Goal: Task Accomplishment & Management: Manage account settings

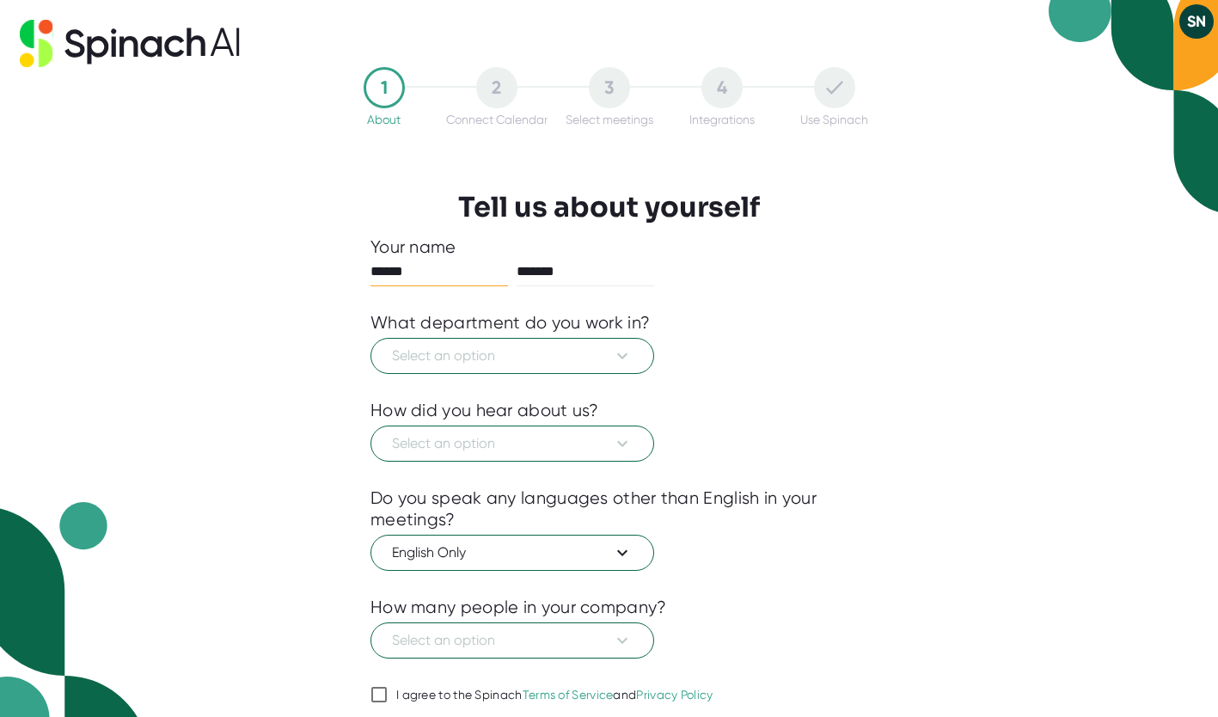
drag, startPoint x: 466, startPoint y: 272, endPoint x: 271, endPoint y: 290, distance: 195.9
click at [271, 290] on div "1 About 2 Connect Calendar 3 Select meetings 4 Integrations Use Spinach Tell us…" at bounding box center [609, 358] width 1218 height 717
type input "*******"
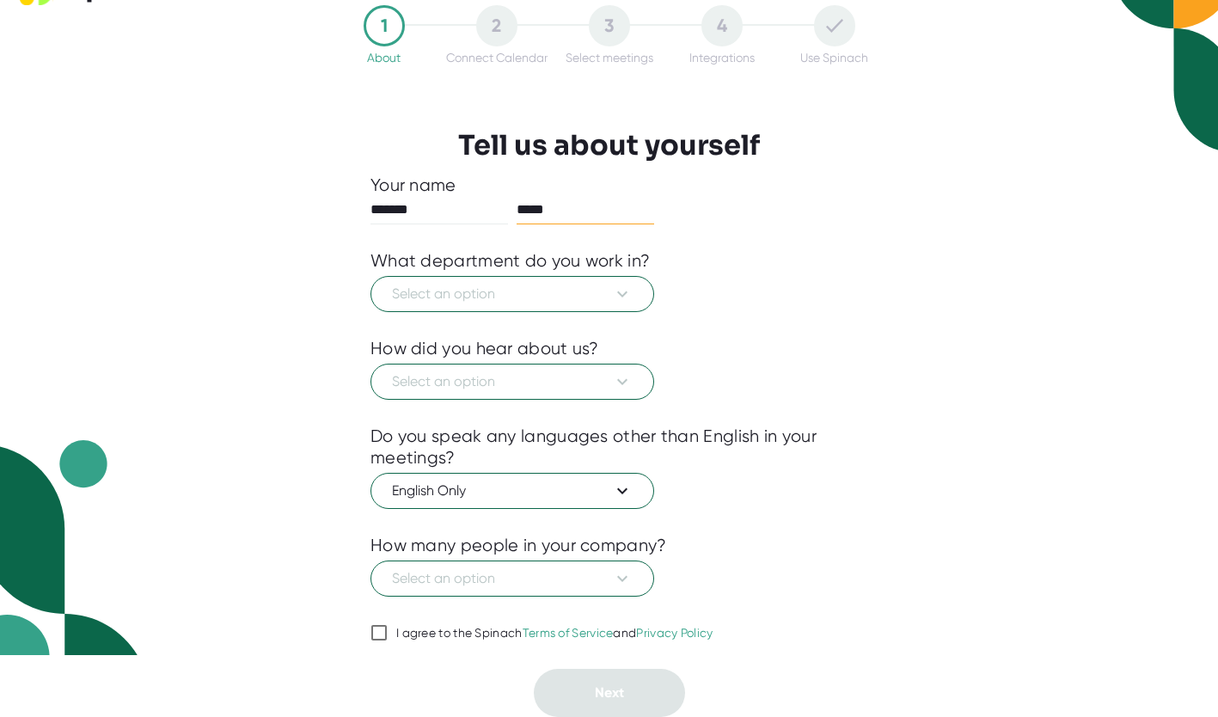
type input "*****"
click at [383, 632] on input "I agree to the Spinach Terms of Service and Privacy Policy" at bounding box center [378, 632] width 17 height 21
checkbox input "true"
click at [550, 302] on span "Select an option" at bounding box center [512, 294] width 241 height 21
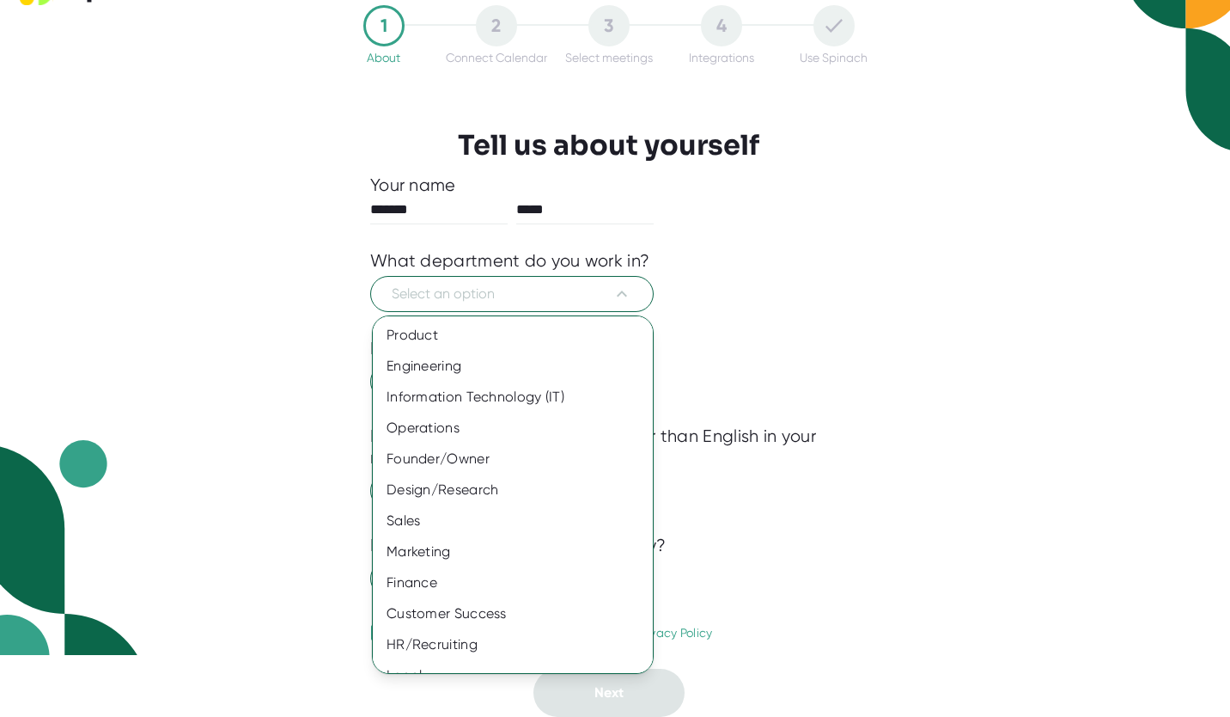
click at [461, 577] on div "Finance" at bounding box center [519, 582] width 293 height 31
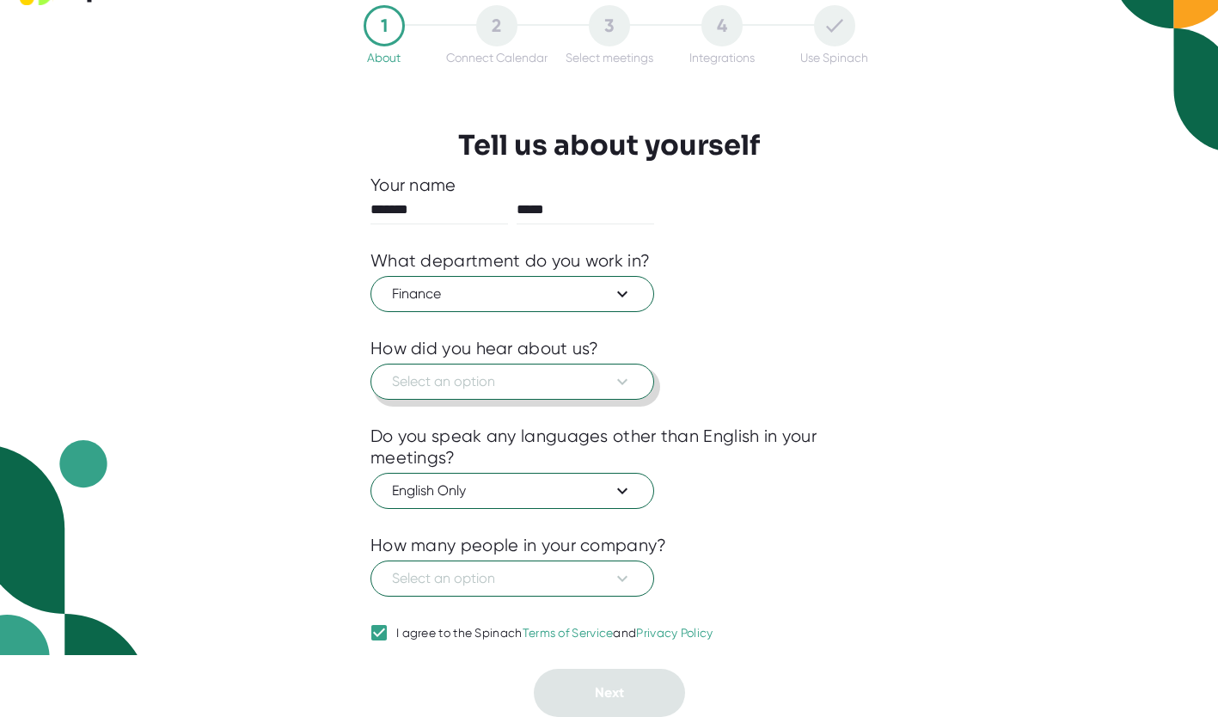
click at [488, 381] on span "Select an option" at bounding box center [512, 381] width 241 height 21
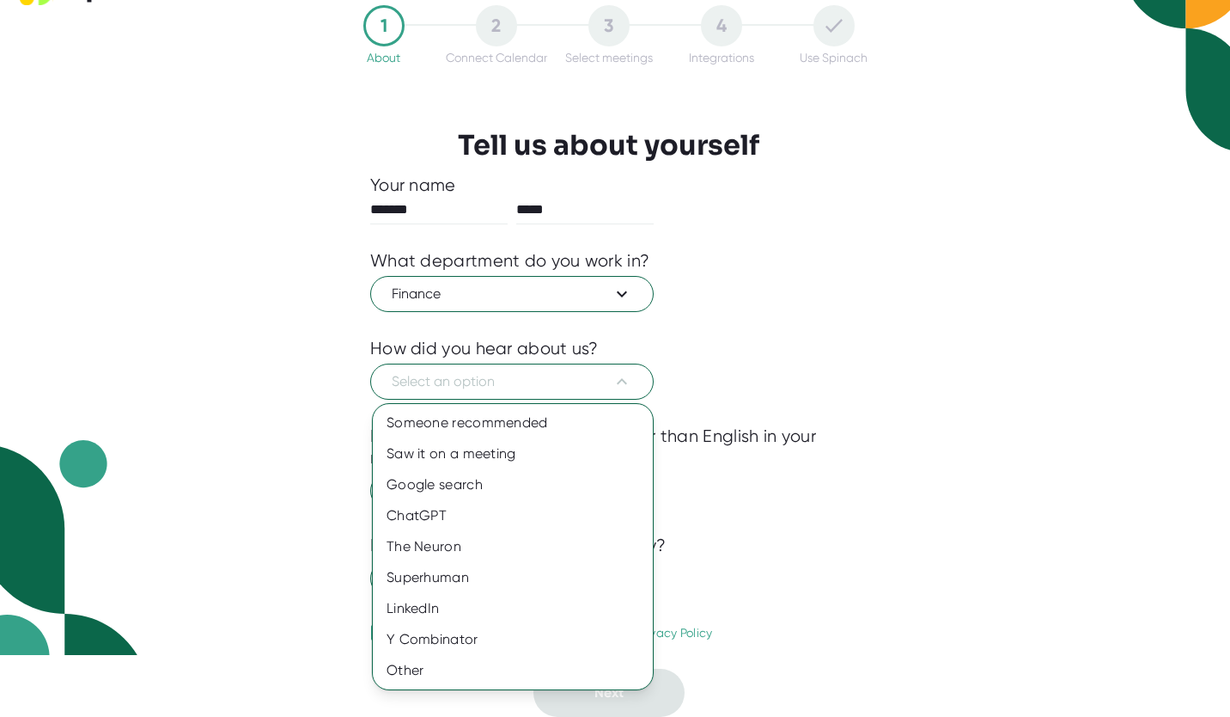
click at [471, 427] on div "Someone recommended" at bounding box center [513, 422] width 280 height 31
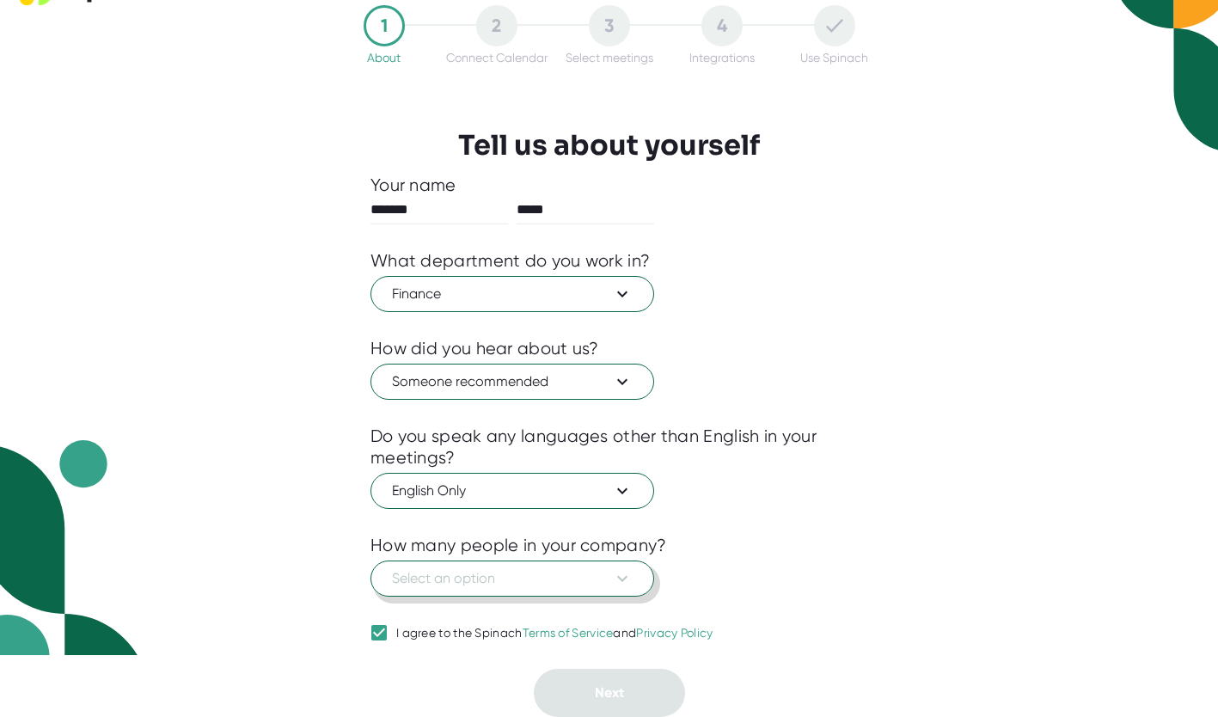
click at [432, 578] on span "Select an option" at bounding box center [512, 578] width 241 height 21
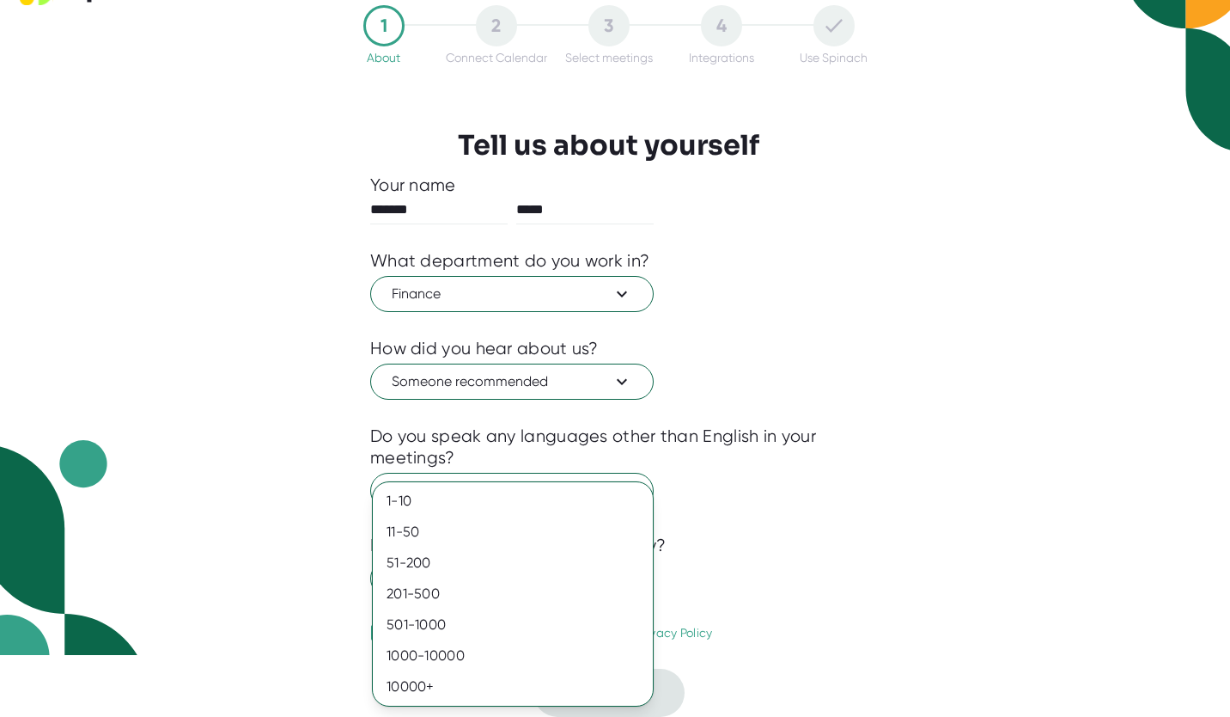
click at [430, 656] on div "1000-10000" at bounding box center [513, 655] width 280 height 31
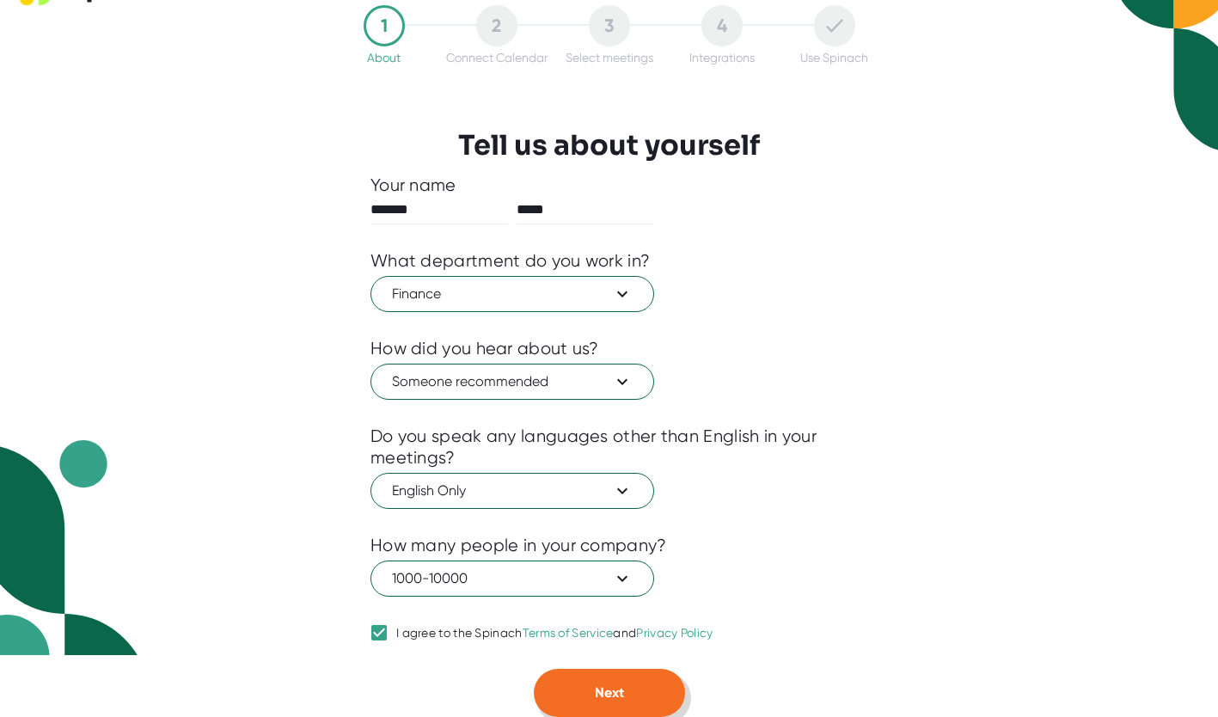
click at [608, 705] on button "Next" at bounding box center [609, 692] width 151 height 48
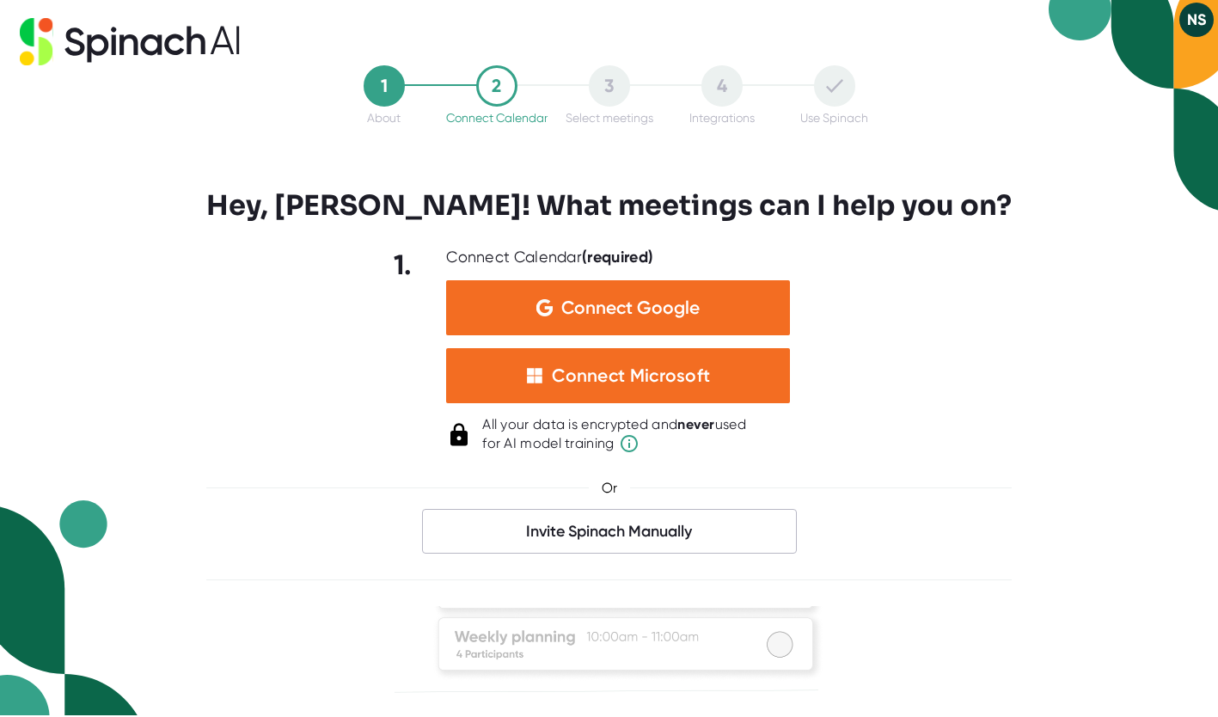
scroll to position [0, 0]
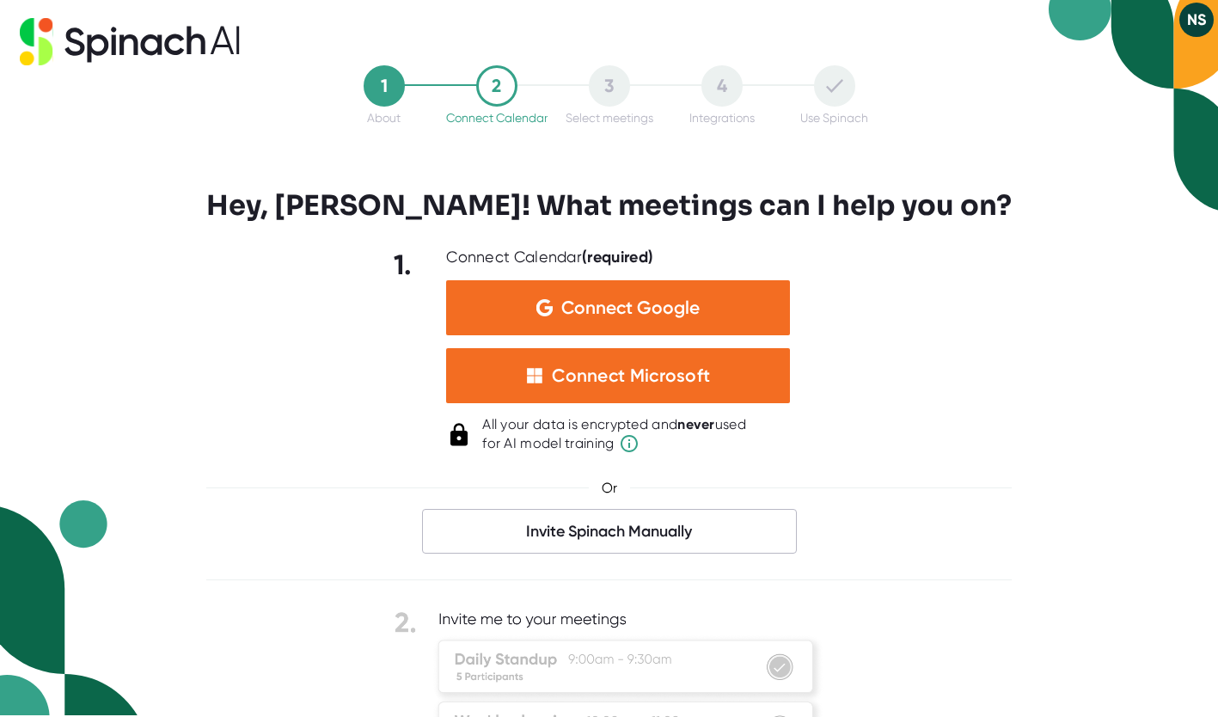
click at [643, 382] on div "Connect Microsoft" at bounding box center [631, 375] width 158 height 22
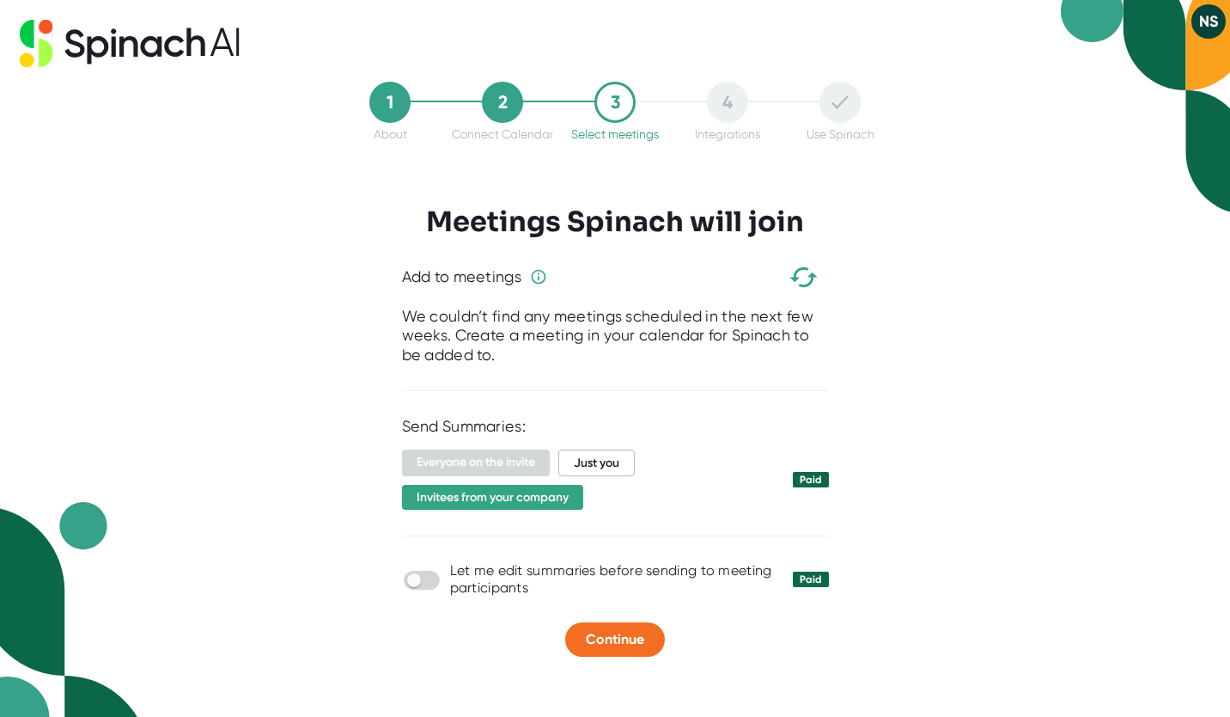
click at [607, 457] on span "Just you" at bounding box center [596, 462] width 76 height 27
click at [569, 499] on span "Invitees from your company" at bounding box center [492, 496] width 181 height 25
click at [551, 495] on span "Invitees from your company" at bounding box center [492, 497] width 181 height 25
click at [517, 461] on span "Everyone on the invite" at bounding box center [476, 462] width 148 height 27
click at [572, 467] on span "Just you" at bounding box center [596, 462] width 76 height 27
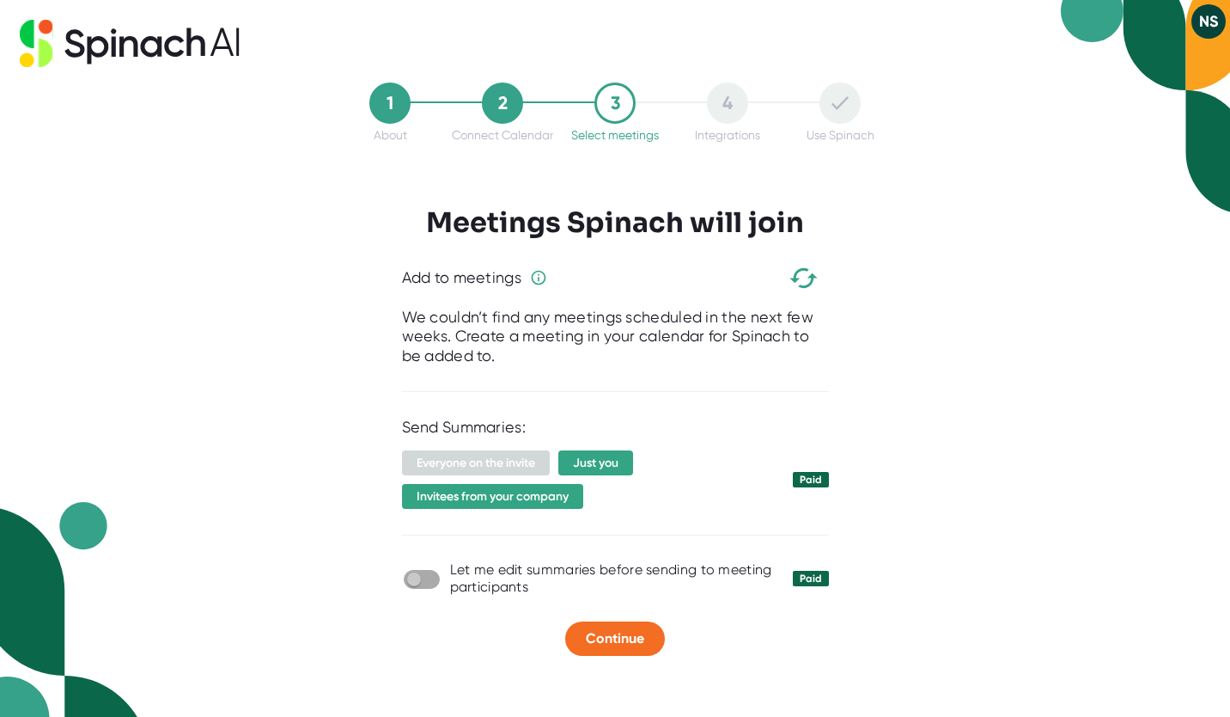
click at [428, 571] on input "checkbox" at bounding box center [413, 578] width 49 height 15
checkbox input "true"
click at [626, 658] on div at bounding box center [615, 669] width 563 height 26
click at [620, 644] on span "Continue" at bounding box center [615, 638] width 58 height 16
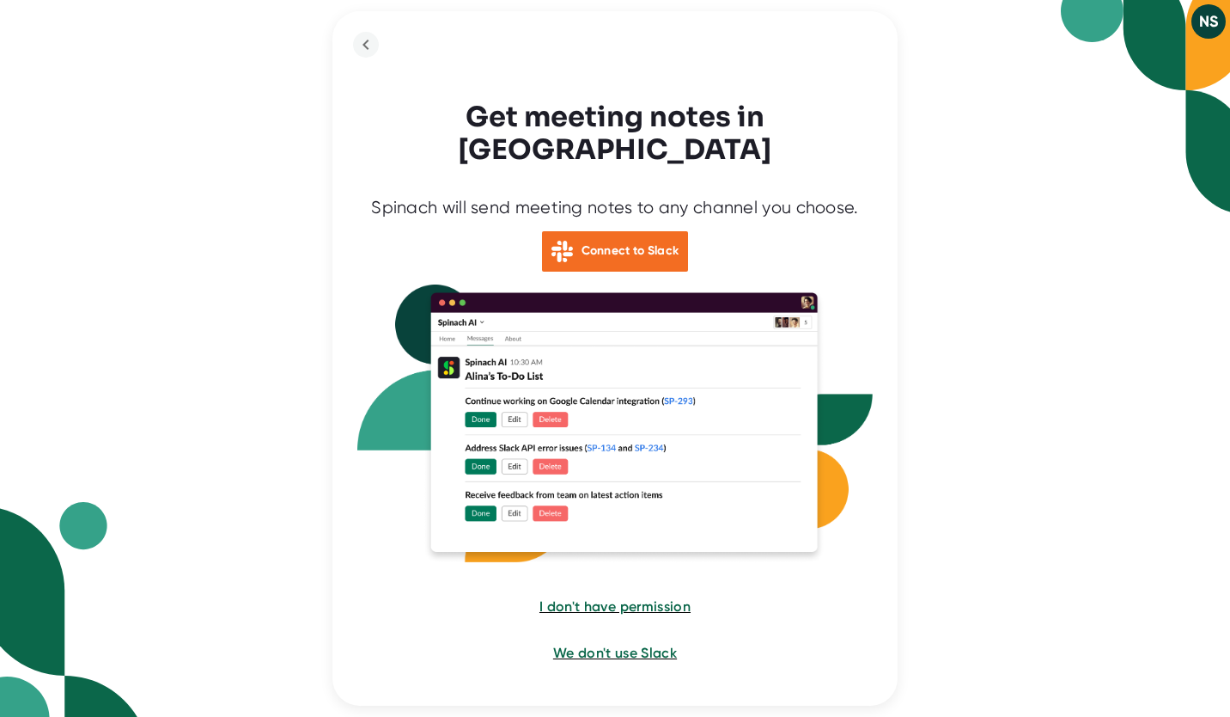
click at [650, 644] on span "We don't use Slack" at bounding box center [615, 652] width 124 height 16
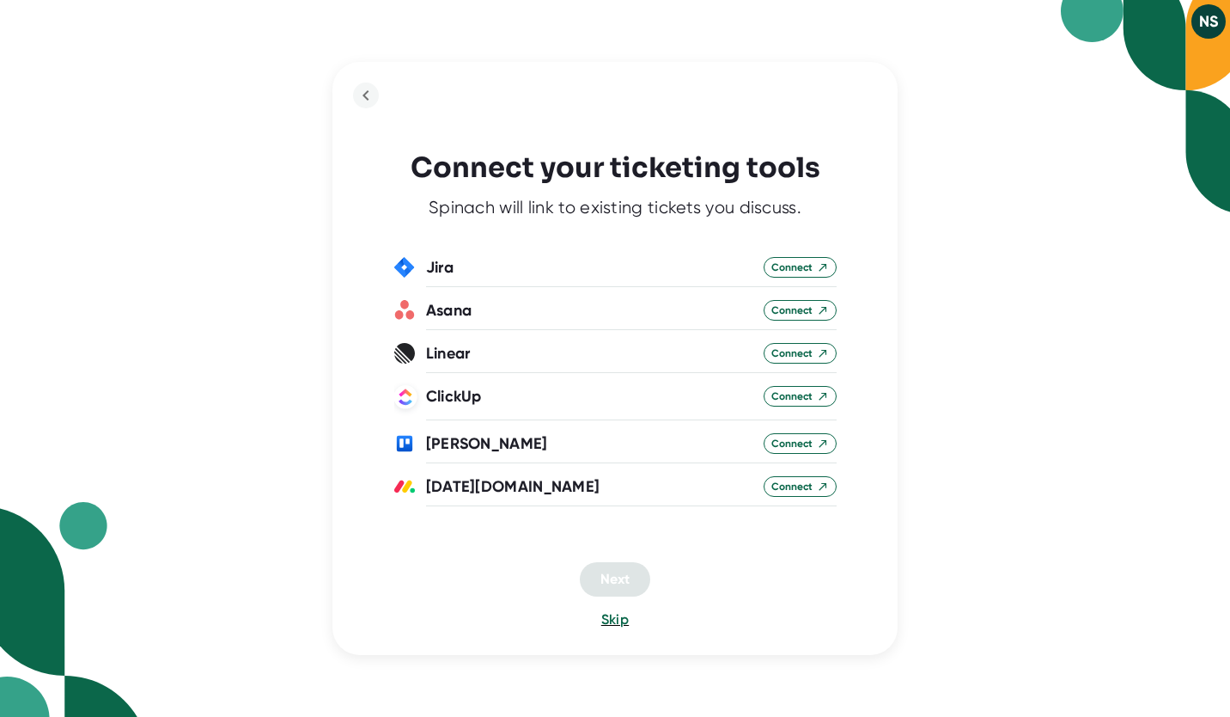
click at [621, 622] on span "Skip" at bounding box center [614, 619] width 27 height 16
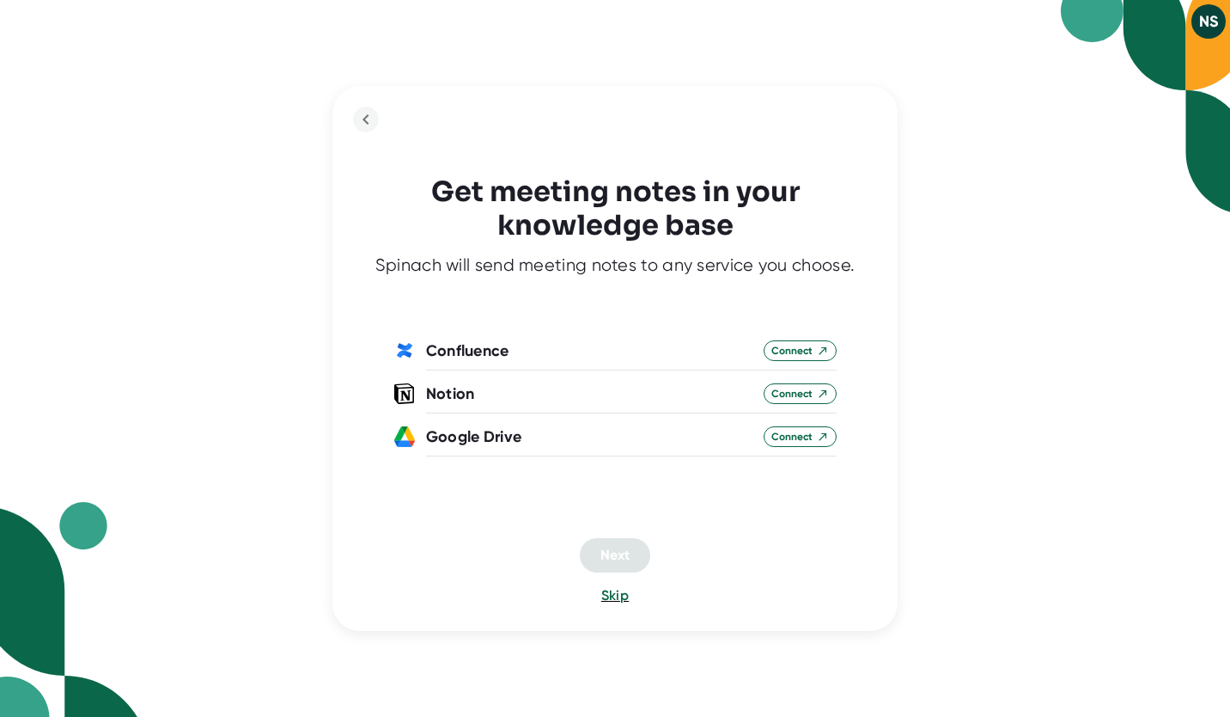
click at [618, 593] on span "Skip" at bounding box center [614, 595] width 27 height 16
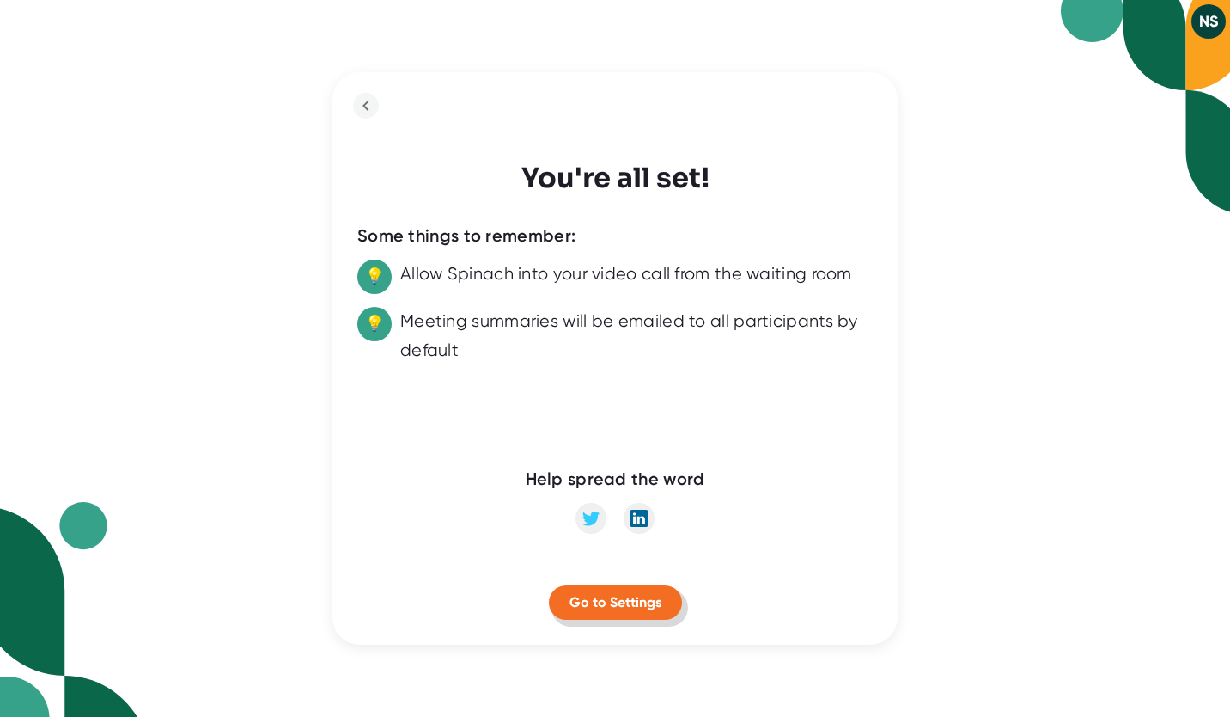
click at [614, 610] on button "Go to Settings" at bounding box center [615, 602] width 133 height 34
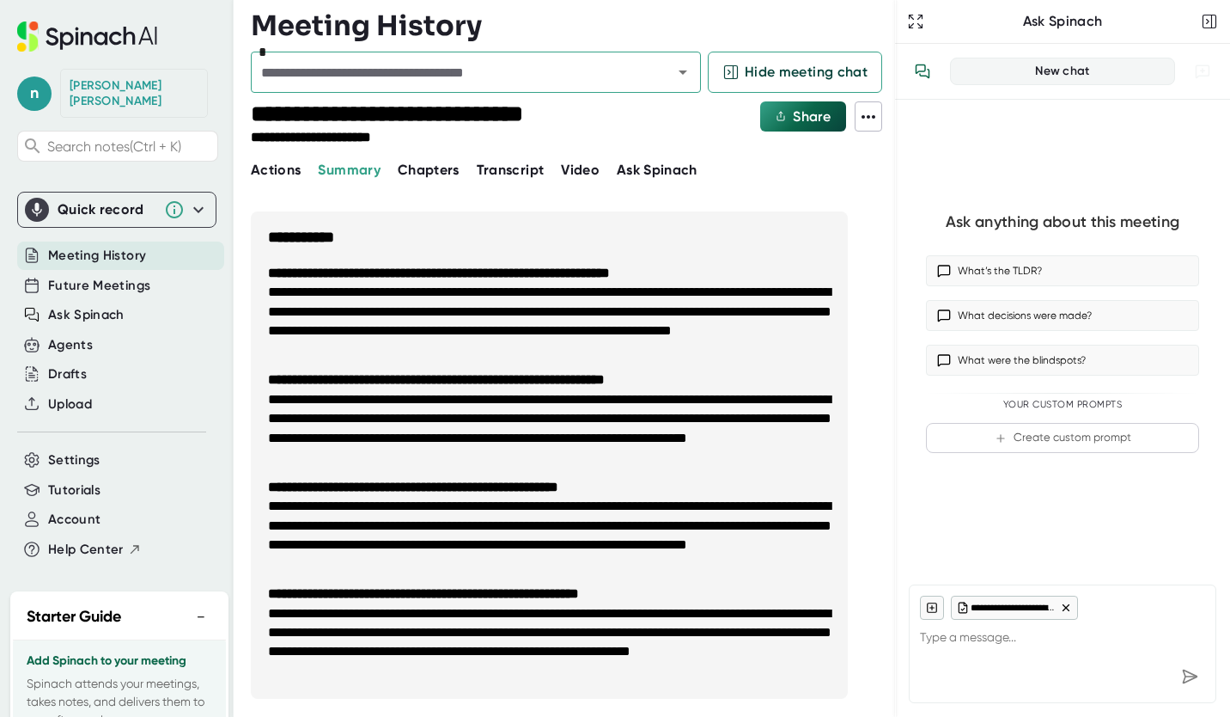
click at [869, 119] on icon at bounding box center [868, 117] width 21 height 21
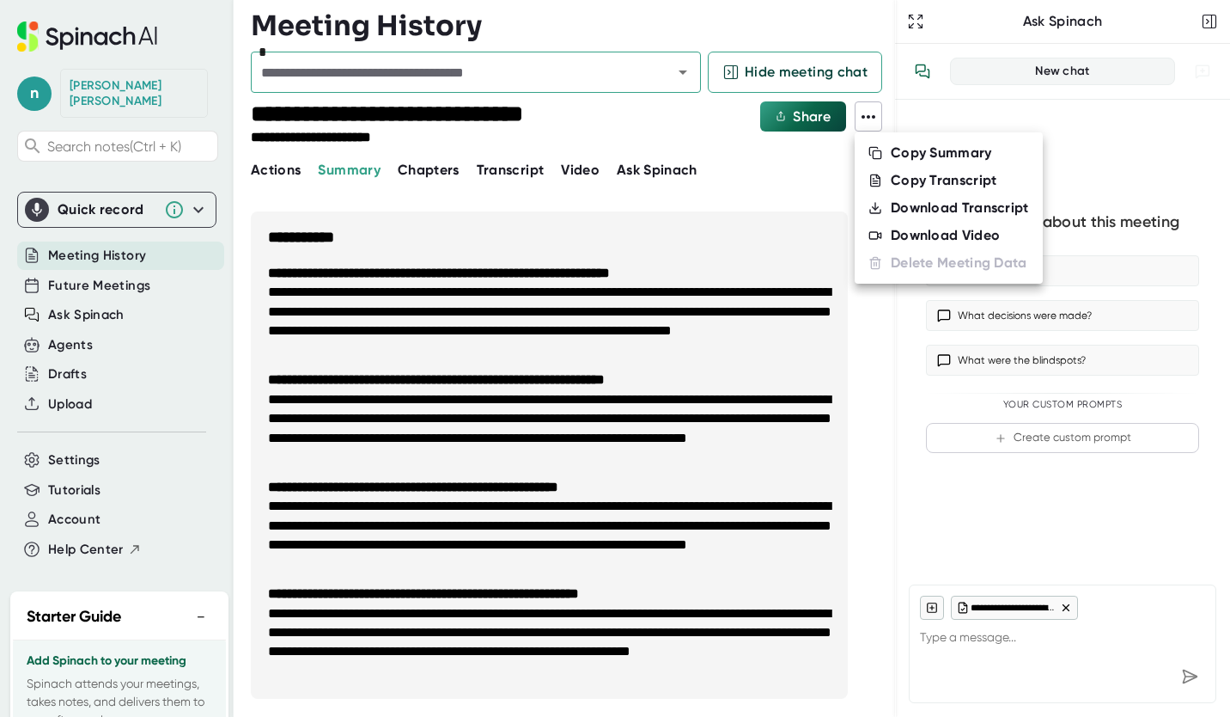
click at [876, 144] on li "Copy Summary" at bounding box center [949, 152] width 188 height 27
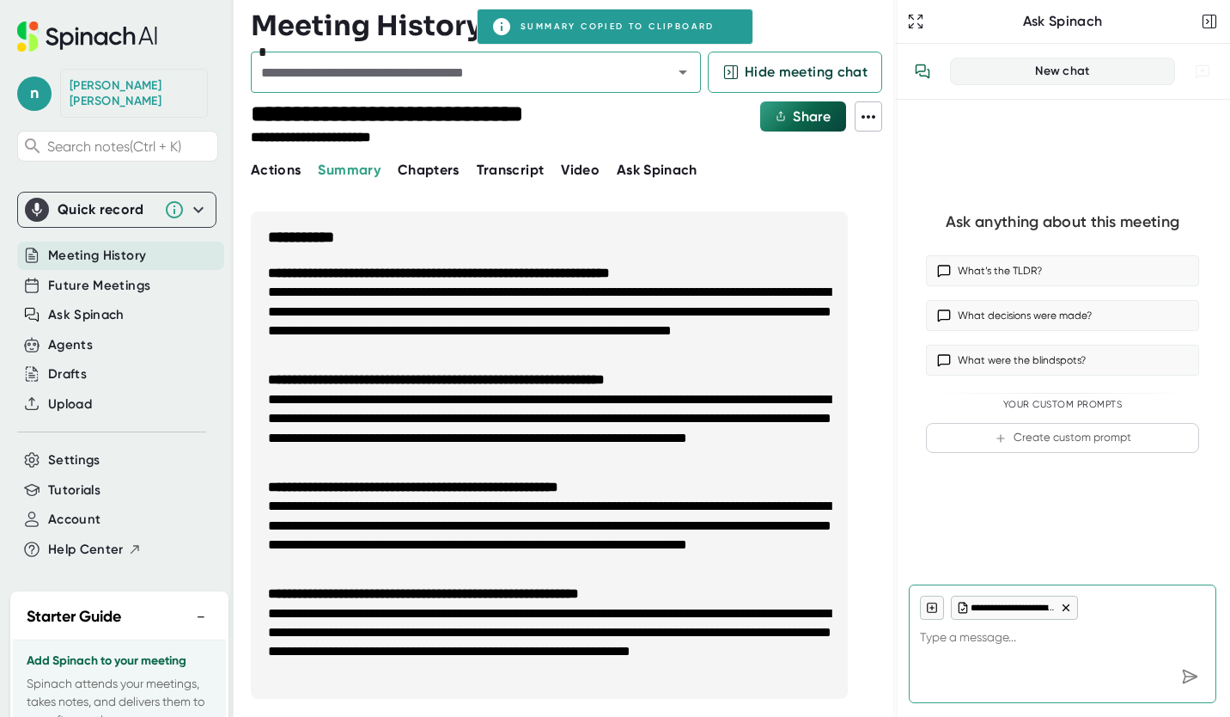
type textarea "x"
